Goal: Find specific page/section: Find specific page/section

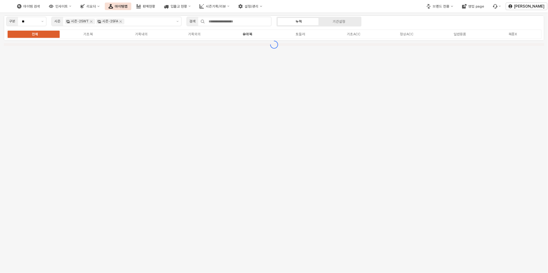
click at [248, 33] on div "유아복" at bounding box center [247, 34] width 9 height 4
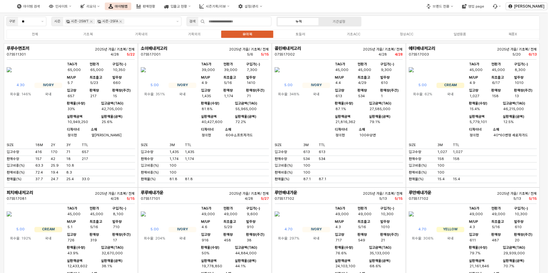
click at [248, 33] on div "유아복" at bounding box center [247, 34] width 9 height 4
click at [248, 33] on div "유아복" at bounding box center [245, 34] width 9 height 4
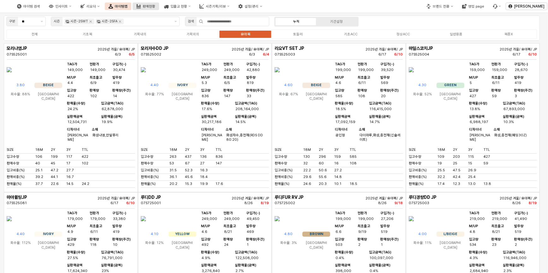
click at [155, 6] on div "판매현황" at bounding box center [149, 6] width 13 height 4
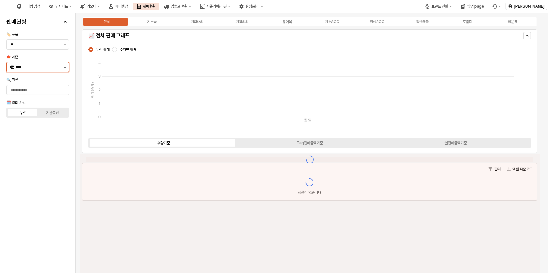
click at [63, 68] on button "제안 사항 표시" at bounding box center [65, 67] width 8 height 9
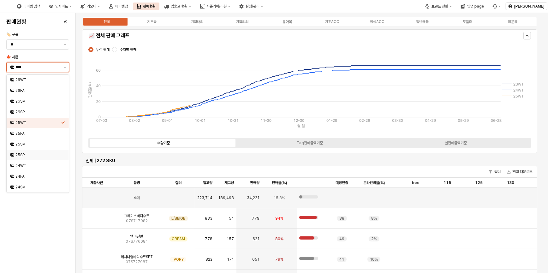
click at [23, 155] on div "25SP" at bounding box center [38, 154] width 46 height 5
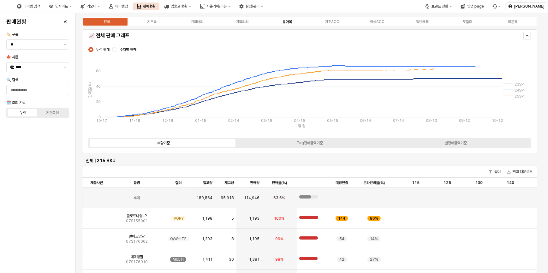
click at [282, 19] on label "유아복" at bounding box center [287, 22] width 45 height 6
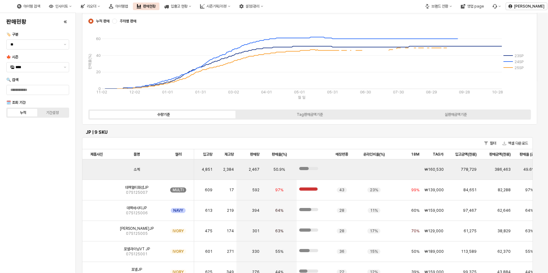
click at [98, 179] on div "App Frame" at bounding box center [96, 169] width 28 height 21
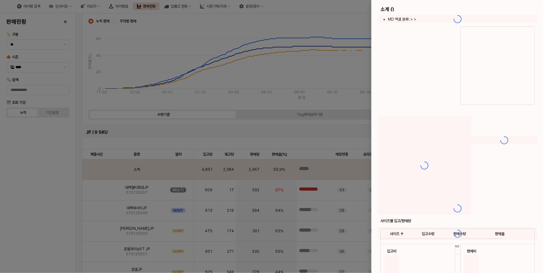
click at [95, 191] on div at bounding box center [274, 136] width 548 height 273
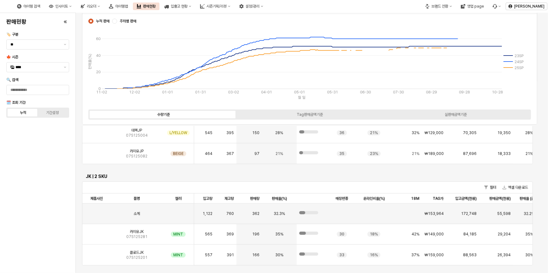
scroll to position [172, 0]
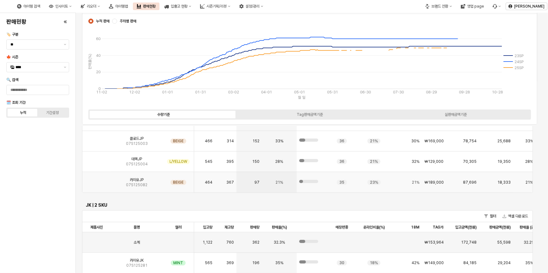
click at [97, 180] on img "App Frame" at bounding box center [97, 180] width 0 height 0
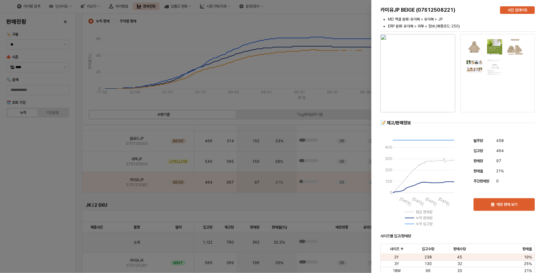
click at [35, 188] on div at bounding box center [274, 136] width 548 height 273
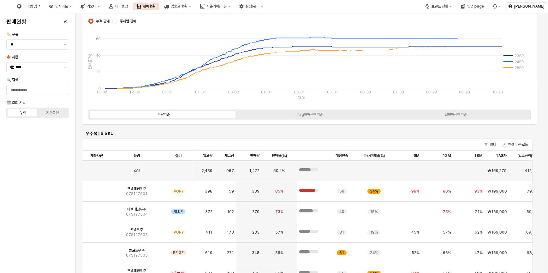
scroll to position [1578, 0]
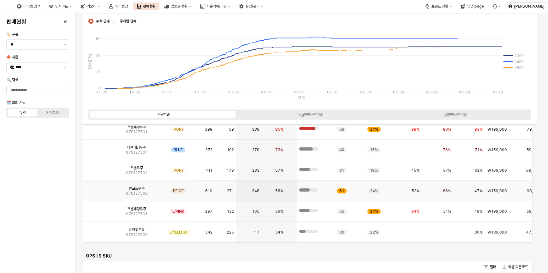
click at [97, 188] on img "App Frame" at bounding box center [97, 188] width 0 height 0
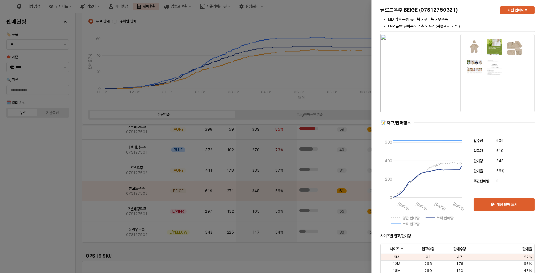
click at [45, 233] on div at bounding box center [274, 136] width 548 height 273
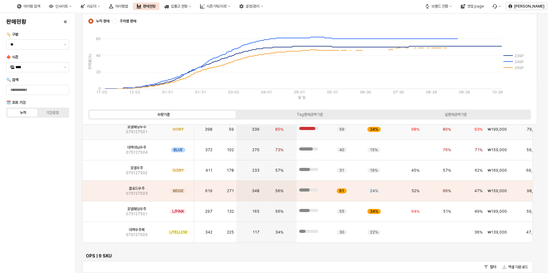
scroll to position [1550, 0]
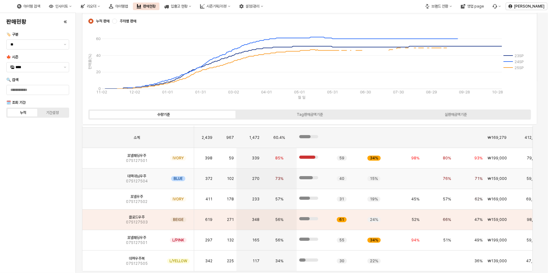
click at [97, 176] on img "App Frame" at bounding box center [97, 176] width 0 height 0
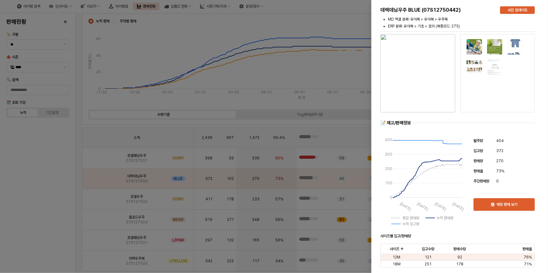
click at [6, 233] on div at bounding box center [274, 136] width 548 height 273
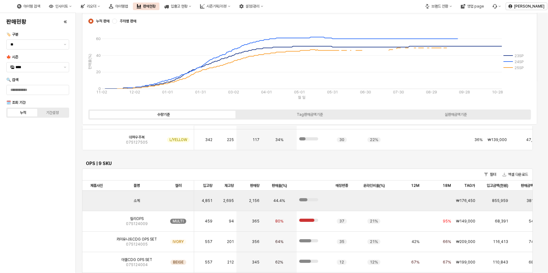
scroll to position [1607, 0]
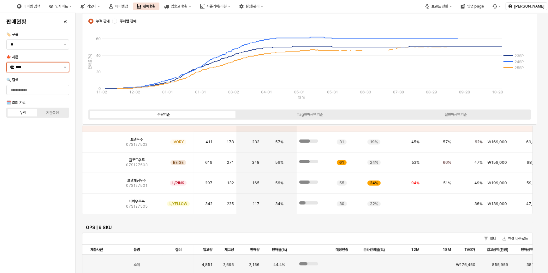
click at [65, 68] on button "제안 사항 표시" at bounding box center [65, 67] width 8 height 9
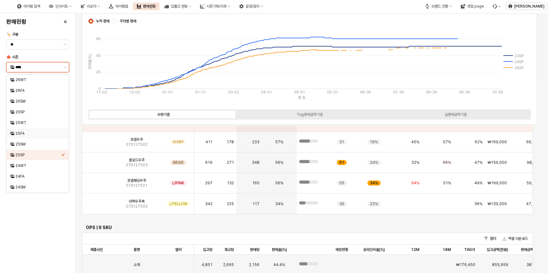
click at [25, 135] on div "25FA" at bounding box center [38, 133] width 46 height 5
type input "****"
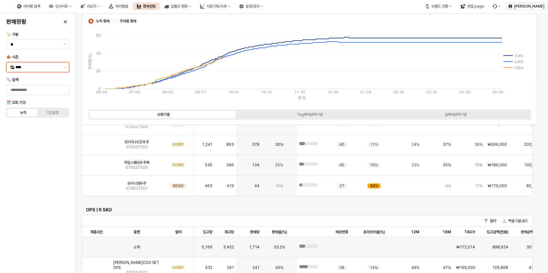
scroll to position [1610, 0]
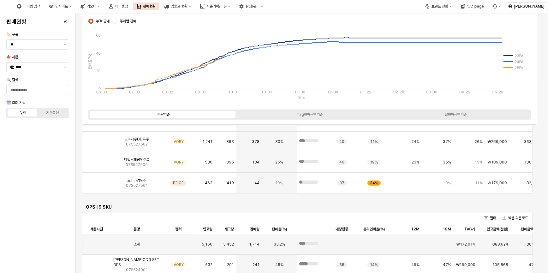
click at [75, 169] on div "판매현황 🏷️ 구분 ** 🍁 시즌 **** 🔍 검색 🗓️ 조회 기간 누적 기간설정" at bounding box center [37, 143] width 75 height 260
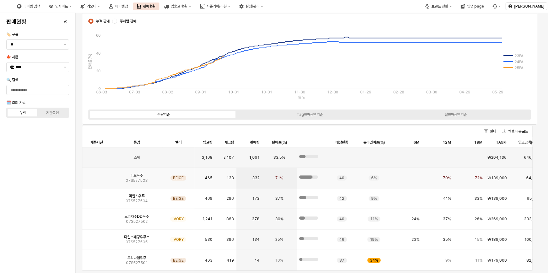
scroll to position [1532, 0]
click at [133, 176] on span "리오우주" at bounding box center [136, 175] width 13 height 5
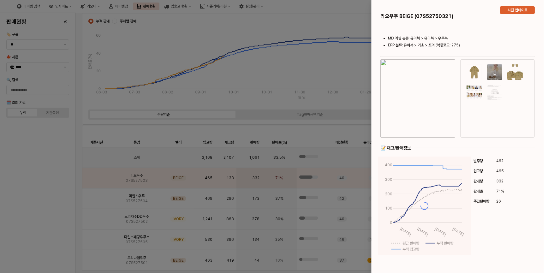
click at [417, 73] on img "button" at bounding box center [417, 98] width 75 height 78
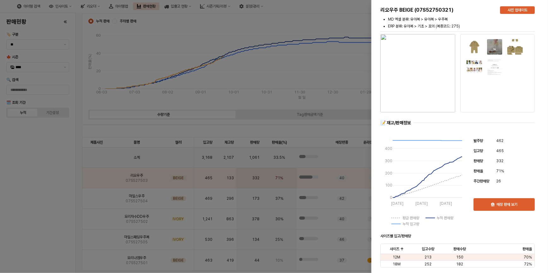
click at [428, 63] on img "button" at bounding box center [417, 73] width 75 height 78
